Goal: Obtain resource: Download file/media

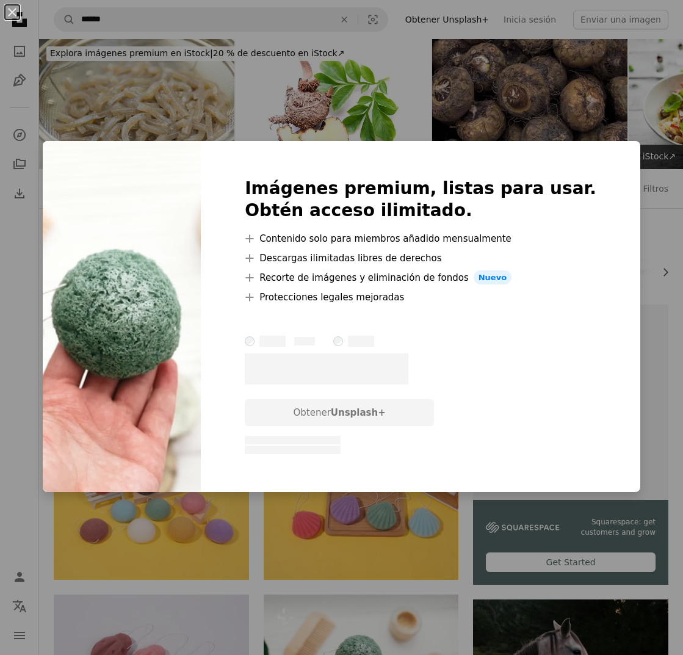
scroll to position [322, 0]
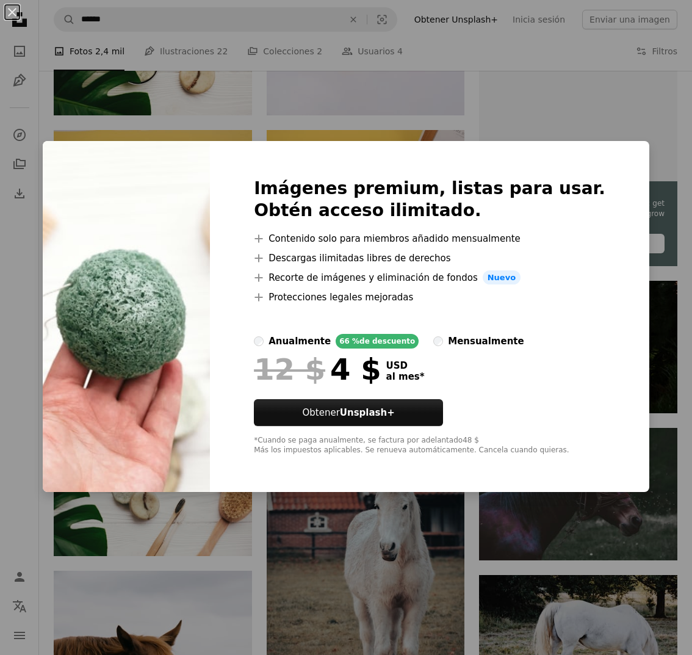
click at [9, 261] on div "An X shape Imágenes premium, listas para usar. Obtén acceso ilimitado. A plus s…" at bounding box center [346, 327] width 692 height 655
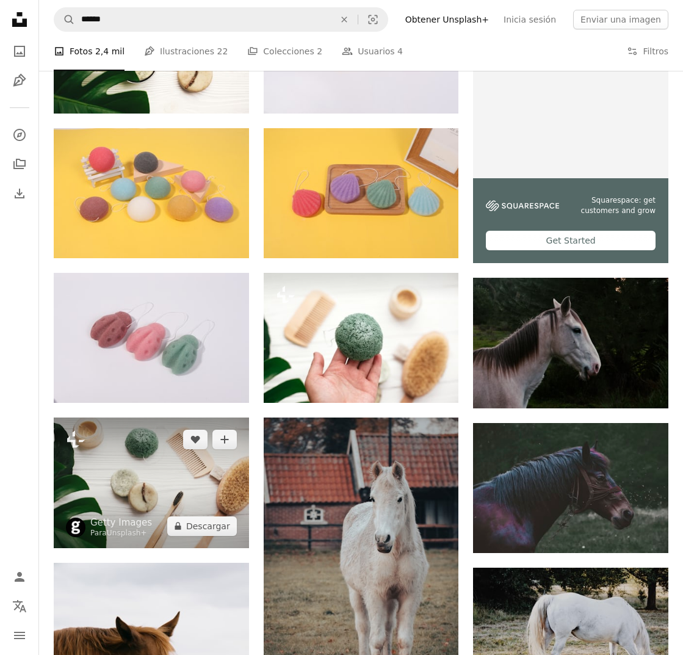
click at [136, 464] on img at bounding box center [151, 482] width 195 height 130
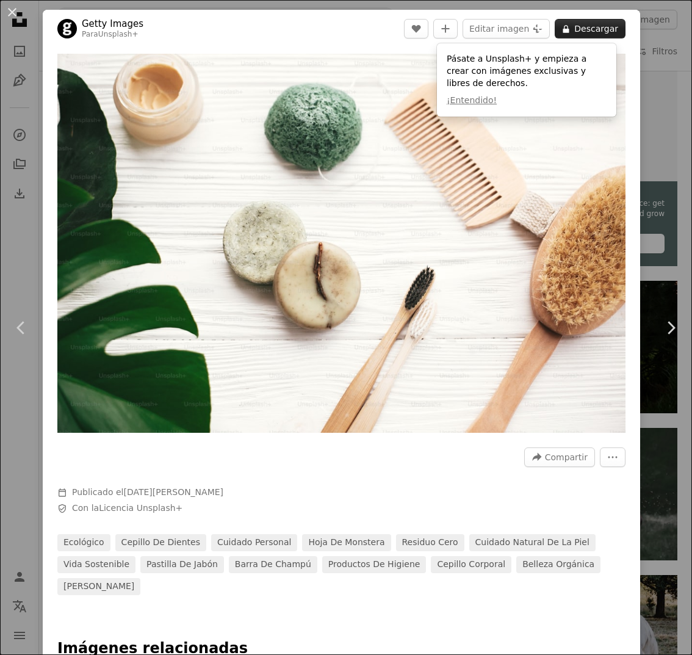
click at [599, 29] on button "A lock Descargar" at bounding box center [590, 29] width 71 height 20
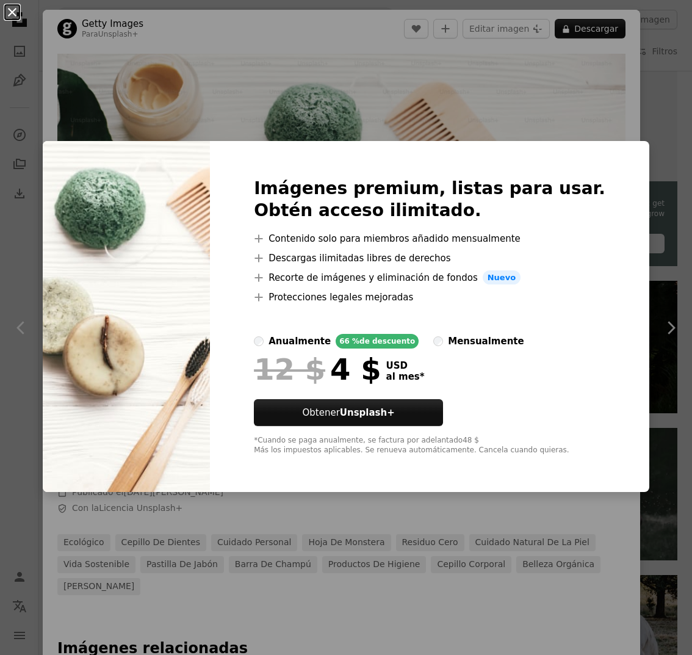
click at [9, 12] on button "An X shape" at bounding box center [12, 12] width 15 height 15
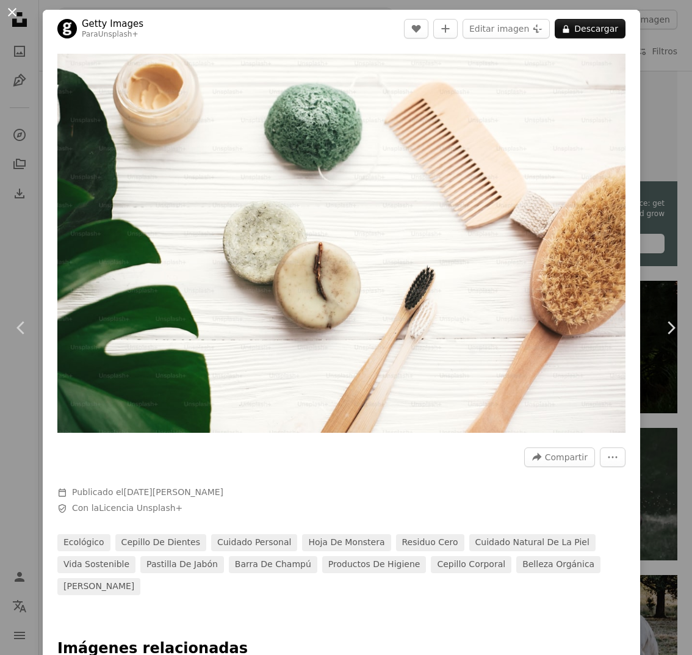
click at [13, 10] on button "An X shape" at bounding box center [12, 12] width 15 height 15
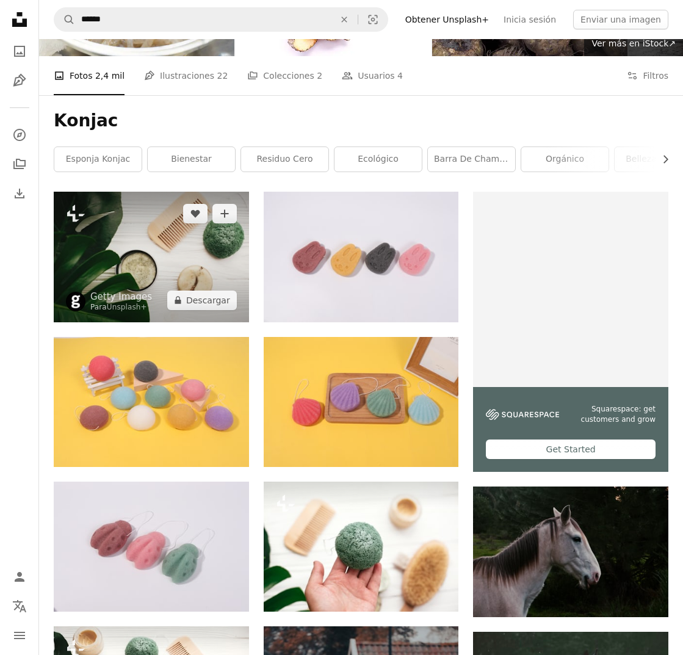
scroll to position [146, 0]
